Goal: Task Accomplishment & Management: Complete application form

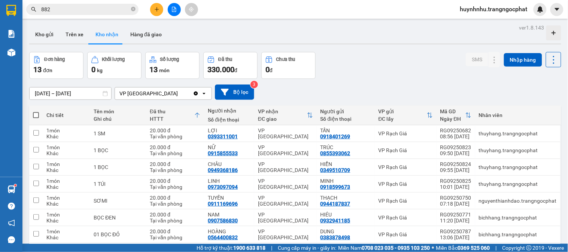
click at [92, 8] on input "882" at bounding box center [85, 9] width 88 height 8
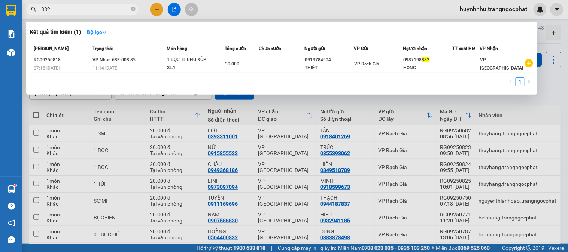
click at [92, 8] on input "882" at bounding box center [85, 9] width 88 height 8
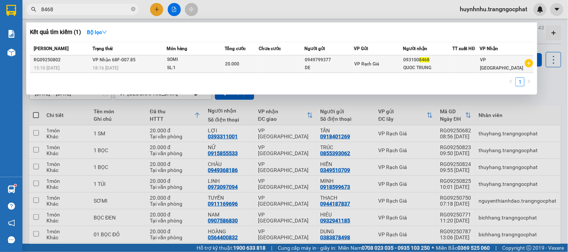
type input "8468"
click at [277, 69] on td at bounding box center [282, 64] width 46 height 18
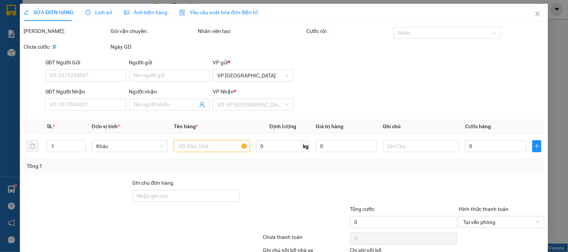
type input "0949799377"
type input "DE"
type input "0931008468"
type input "QUOC TRUNG"
type input "20.000"
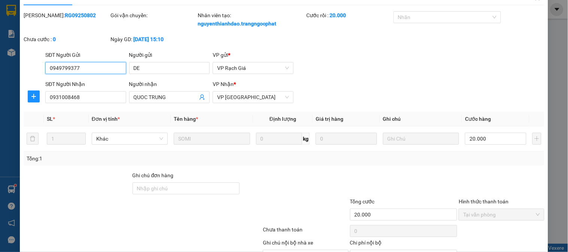
scroll to position [57, 0]
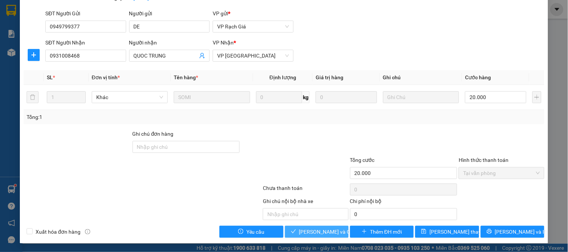
click at [316, 236] on button "[PERSON_NAME] và Giao hàng" at bounding box center [317, 232] width 64 height 12
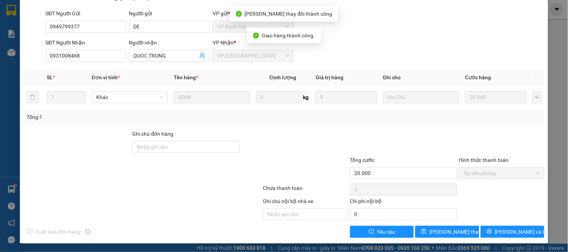
scroll to position [0, 0]
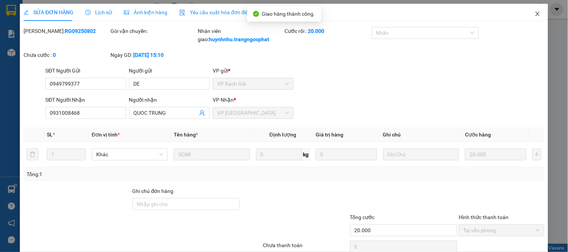
click at [535, 14] on icon "close" at bounding box center [538, 14] width 6 height 6
